Goal: Check status

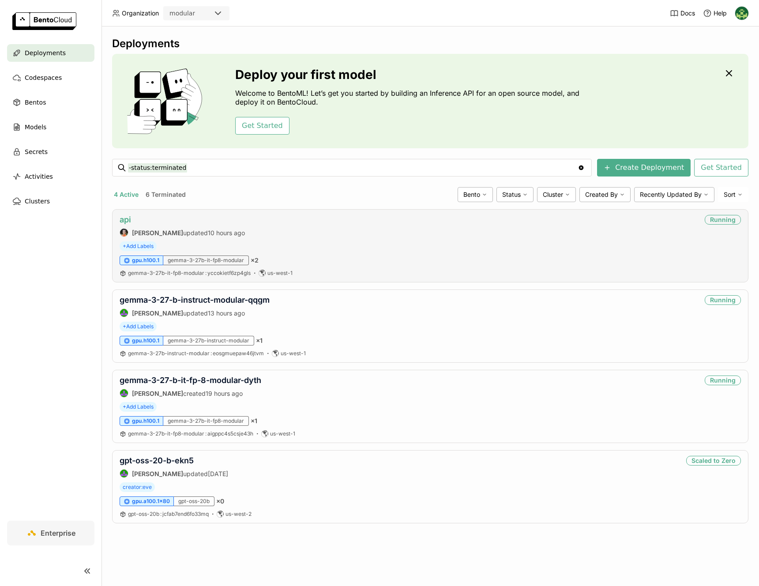
click at [128, 221] on link "api" at bounding box center [125, 219] width 11 height 9
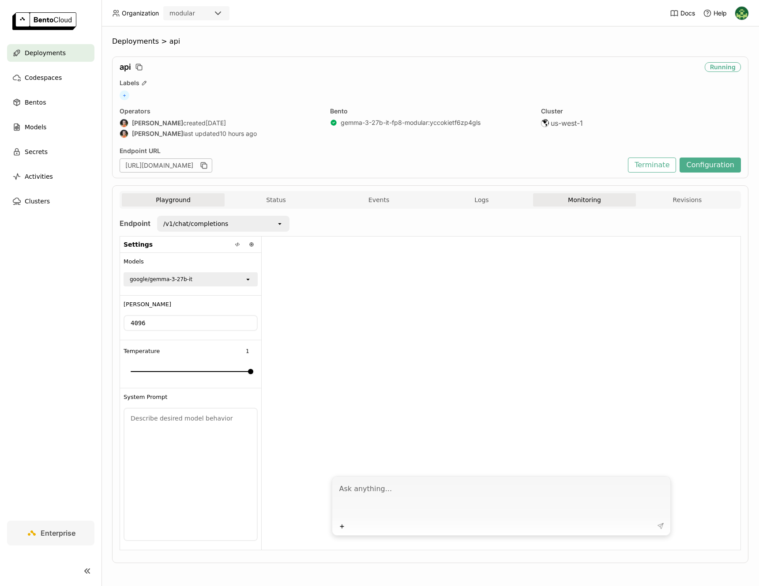
click at [574, 197] on button "Monitoring" at bounding box center [584, 199] width 103 height 13
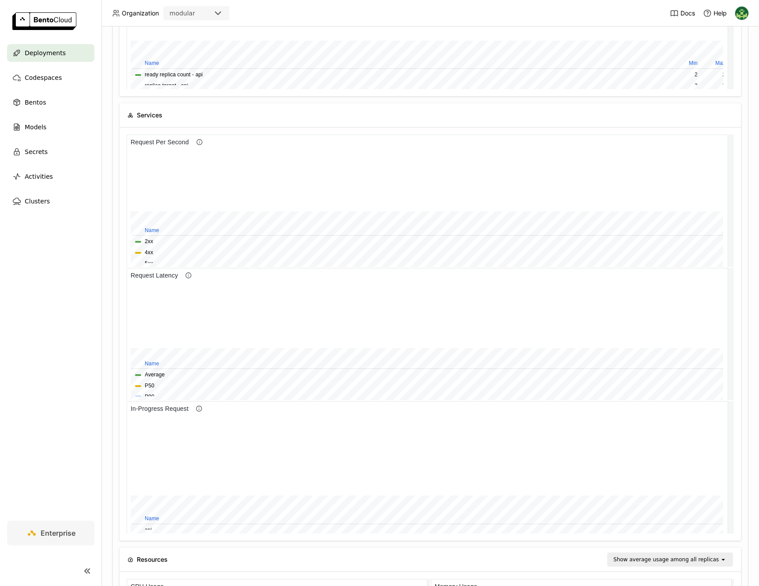
scroll to position [14, 0]
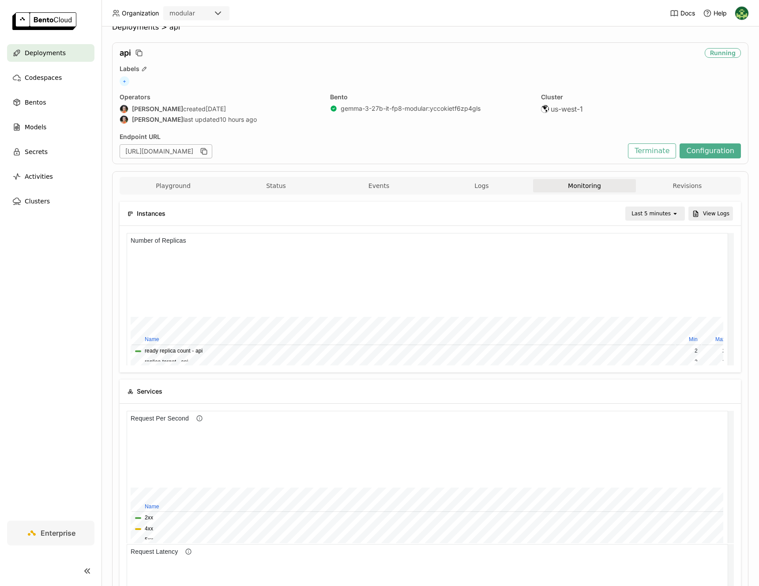
click at [649, 216] on div "Last 5 minutes" at bounding box center [650, 213] width 39 height 9
click at [653, 289] on li "Last 6 hours" at bounding box center [649, 297] width 57 height 16
